Goal: Check status: Check status

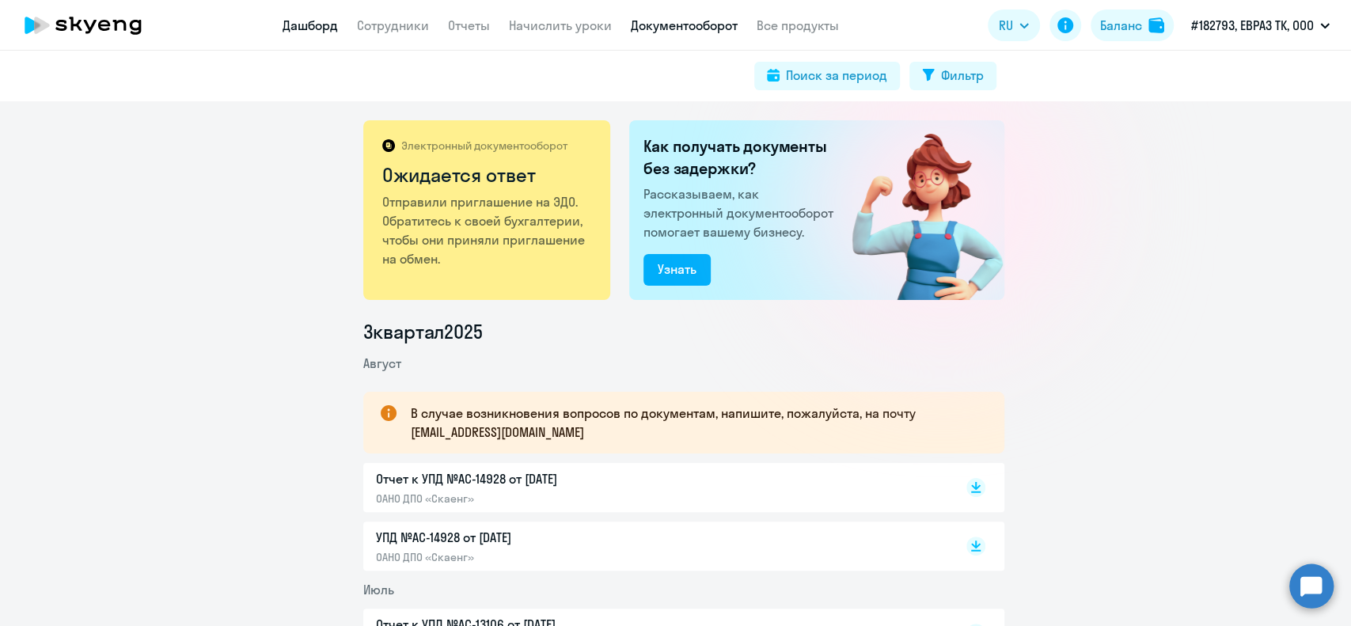
click at [314, 24] on link "Дашборд" at bounding box center [310, 25] width 55 height 16
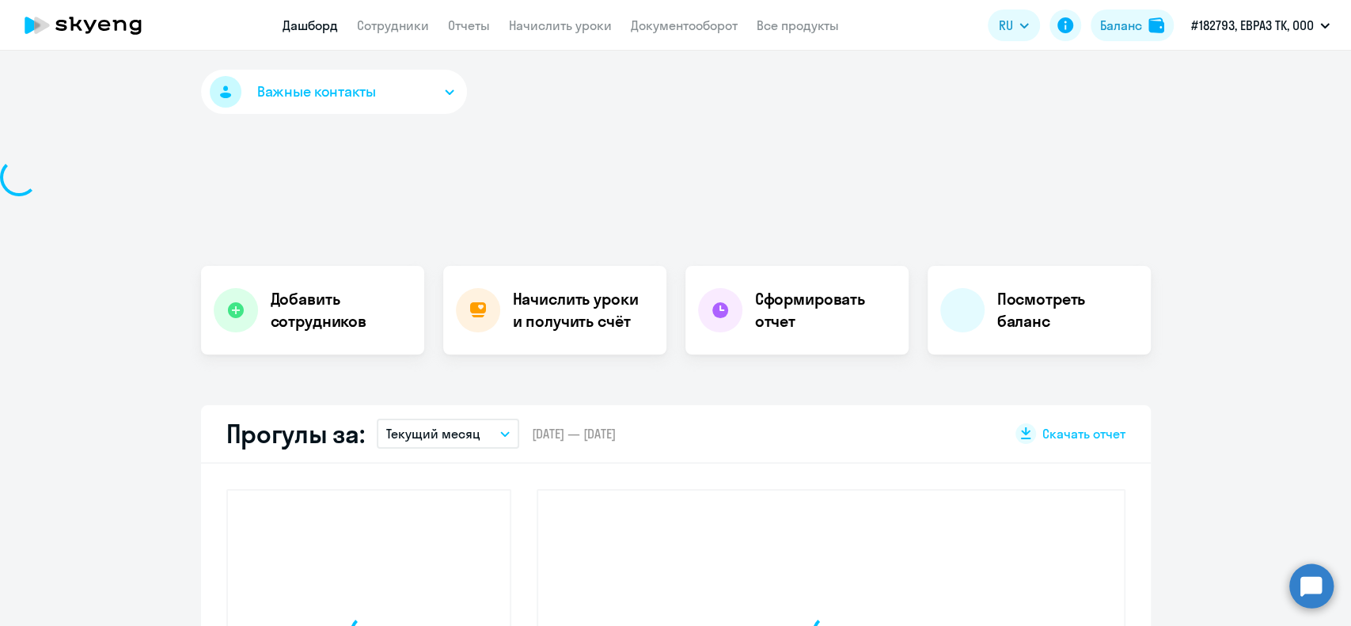
select select "30"
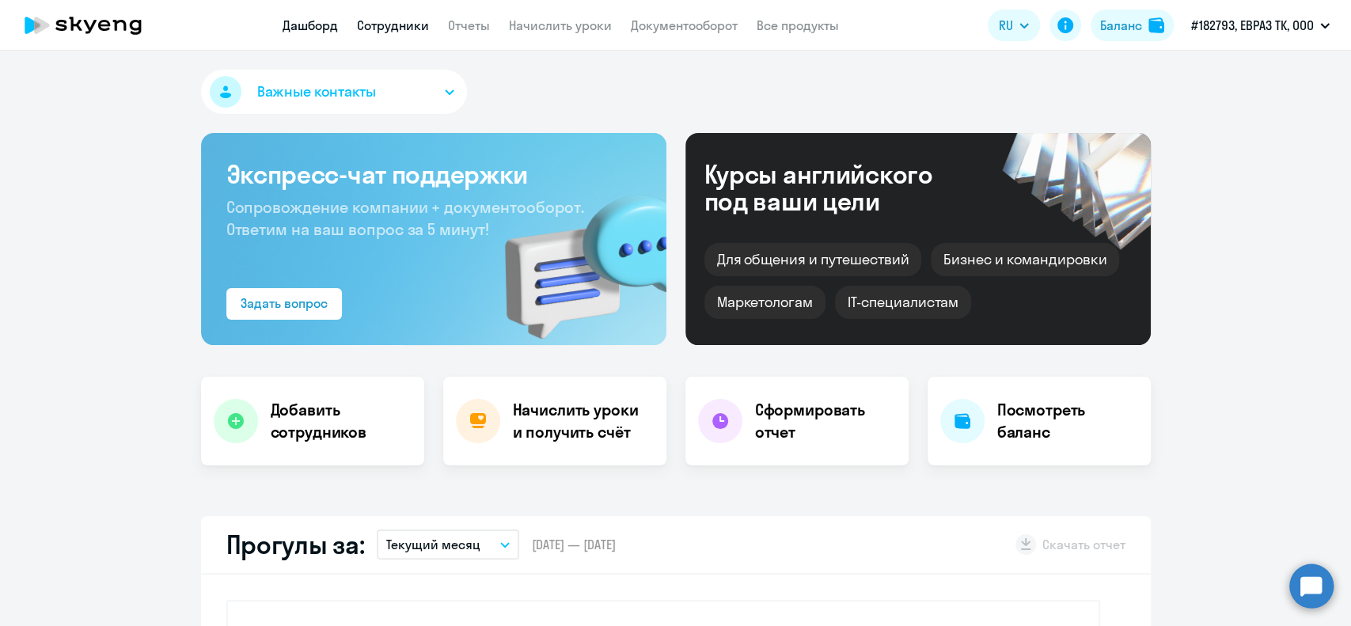
click at [401, 25] on link "Сотрудники" at bounding box center [393, 25] width 72 height 16
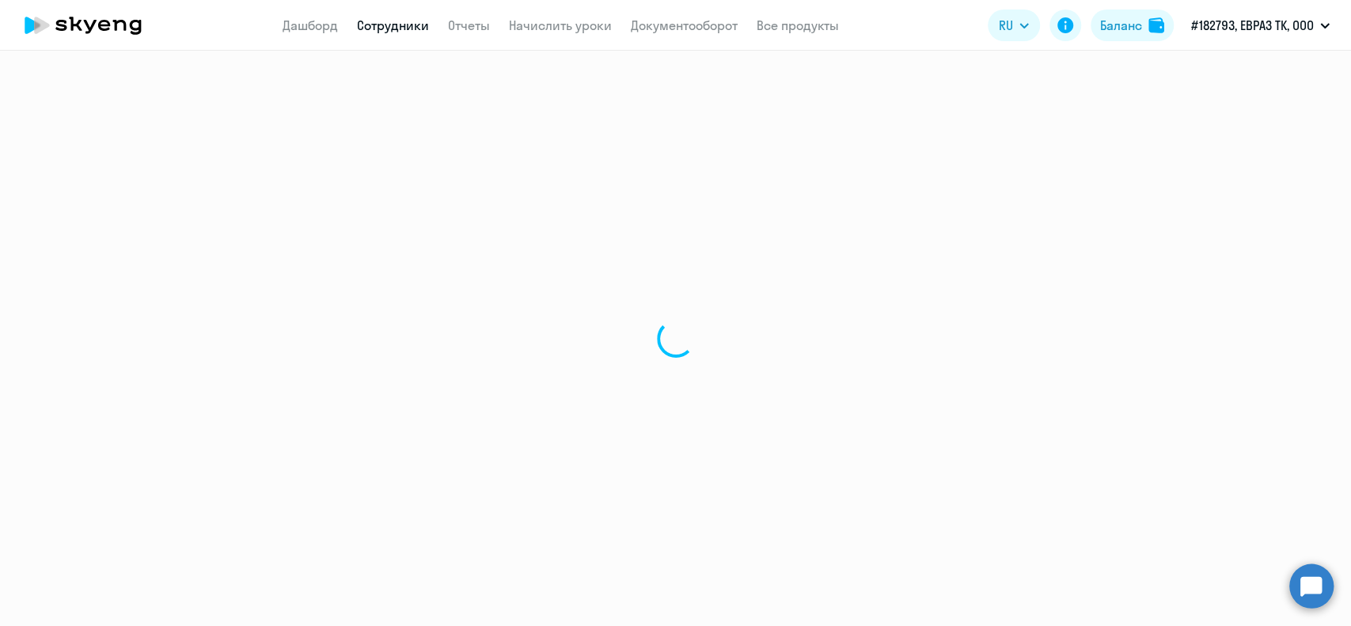
select select "30"
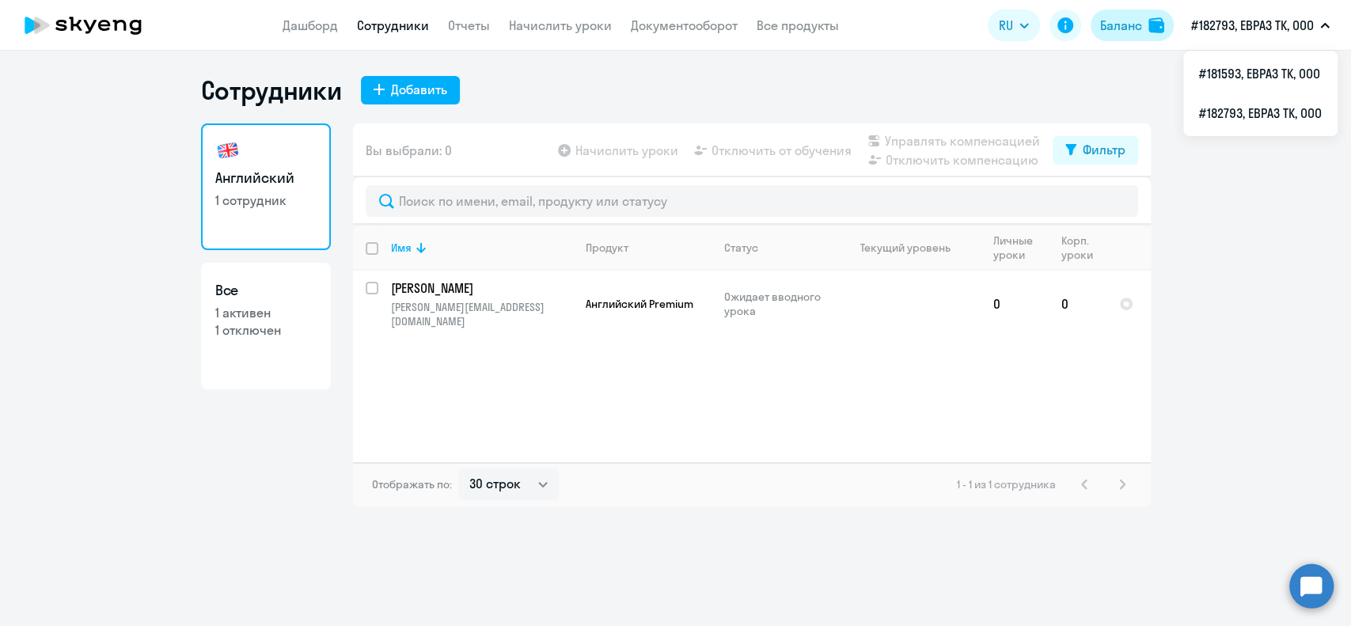
click at [1133, 25] on div "Баланс" at bounding box center [1121, 25] width 42 height 19
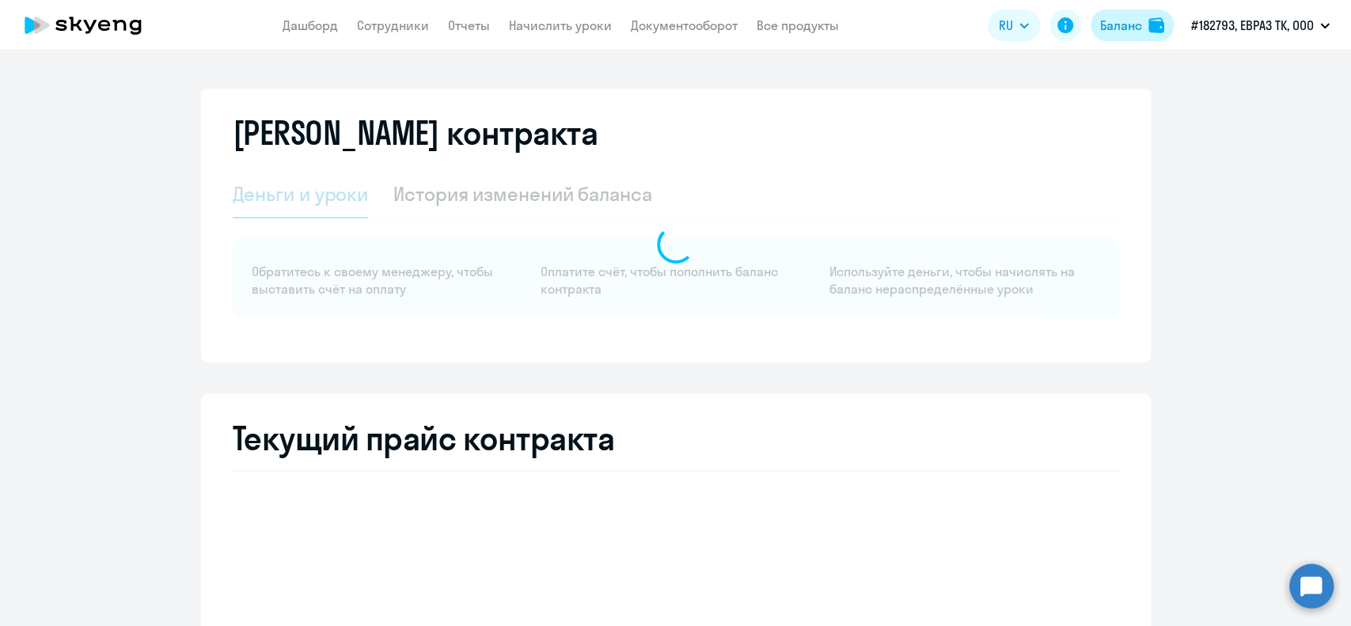
select select "english_adult_not_native_speaker"
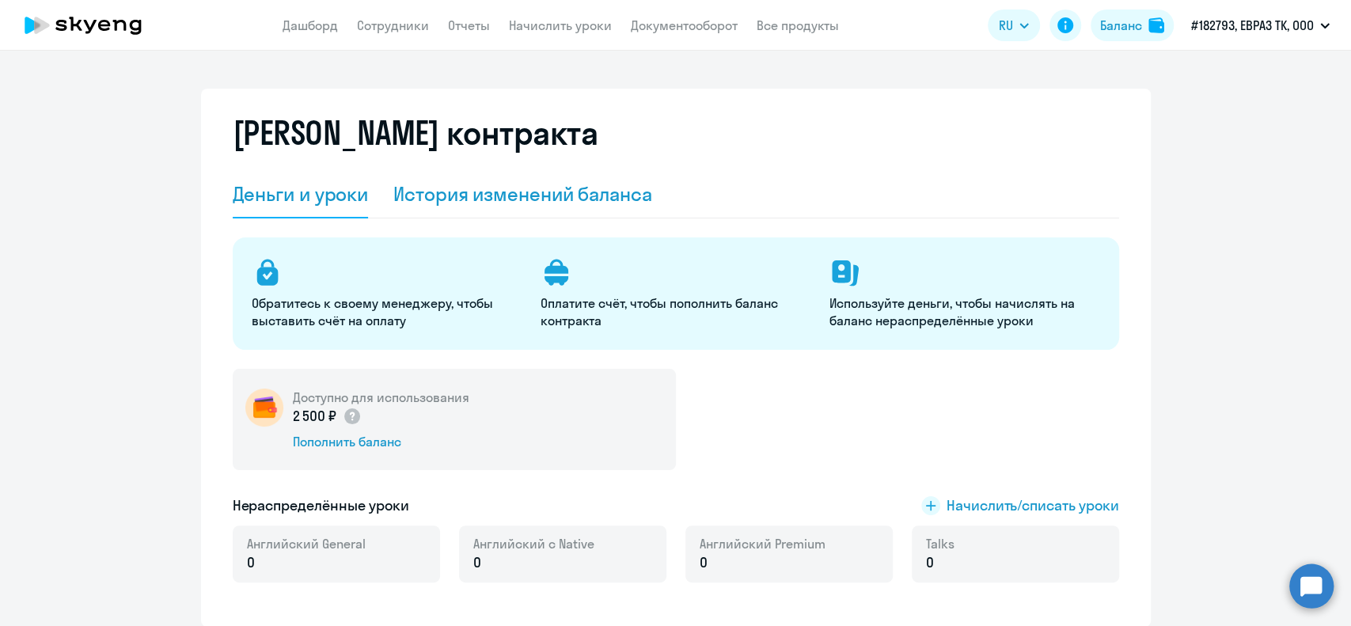
click at [474, 193] on div "История изменений баланса" at bounding box center [522, 193] width 259 height 25
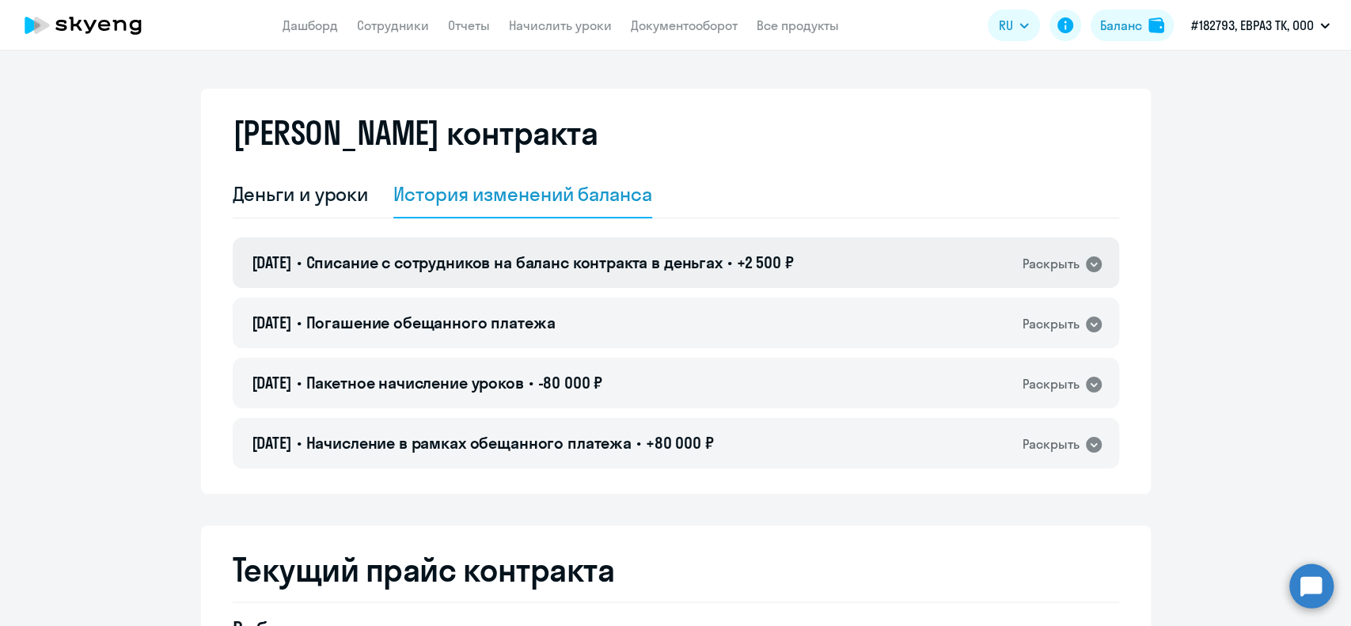
click at [1086, 262] on icon at bounding box center [1094, 264] width 16 height 16
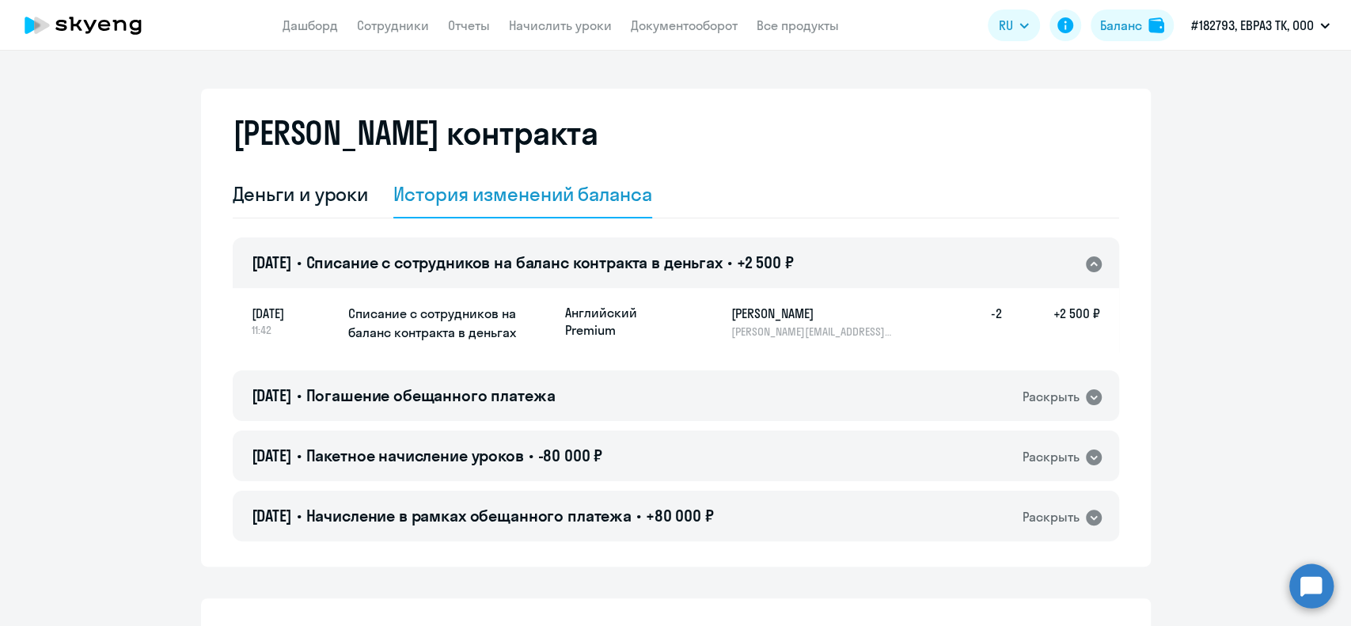
click at [1086, 258] on icon at bounding box center [1094, 264] width 16 height 16
